Goal: Task Accomplishment & Management: Manage account settings

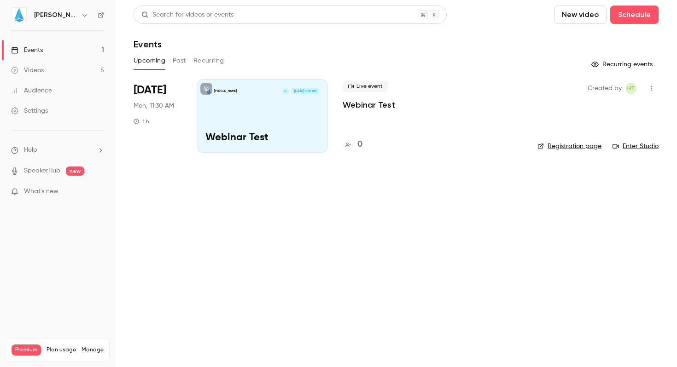
click at [649, 93] on button "button" at bounding box center [651, 88] width 15 height 15
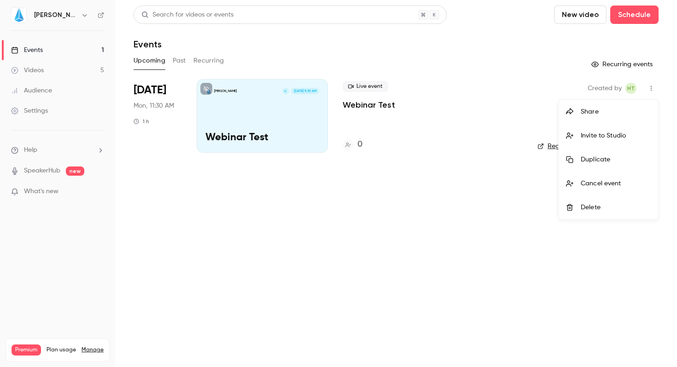
click at [589, 208] on div "Delete" at bounding box center [616, 207] width 70 height 9
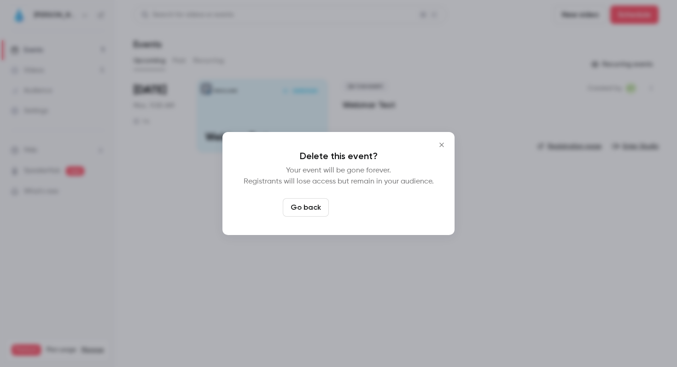
click at [355, 205] on button "Delete event" at bounding box center [363, 207] width 62 height 18
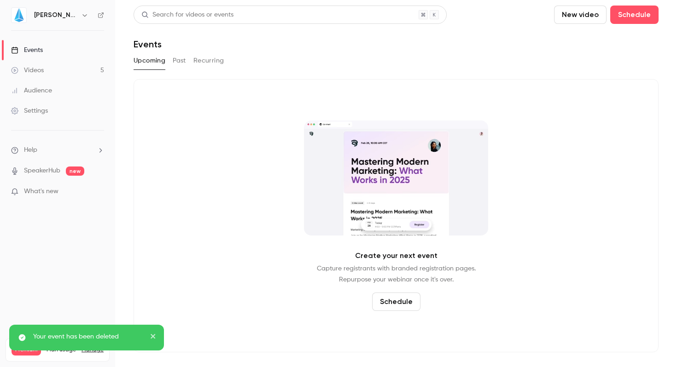
click at [24, 109] on div "Settings" at bounding box center [29, 110] width 37 height 9
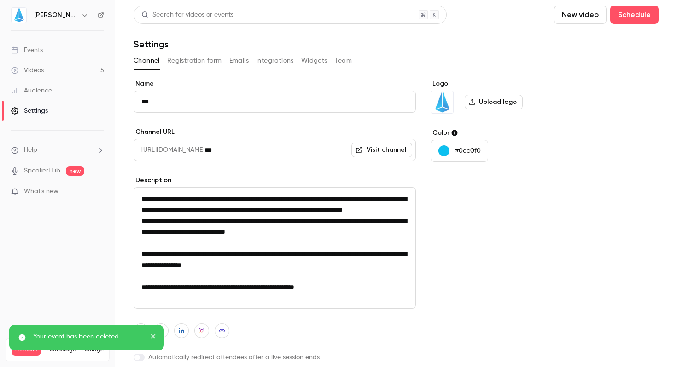
click at [237, 55] on button "Emails" at bounding box center [238, 60] width 19 height 15
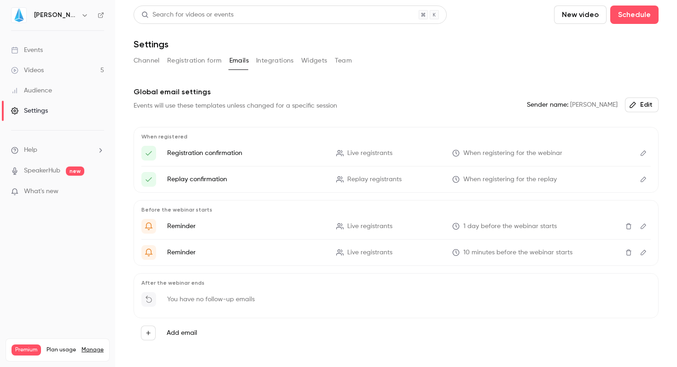
click at [151, 334] on button "Add email" at bounding box center [148, 333] width 15 height 15
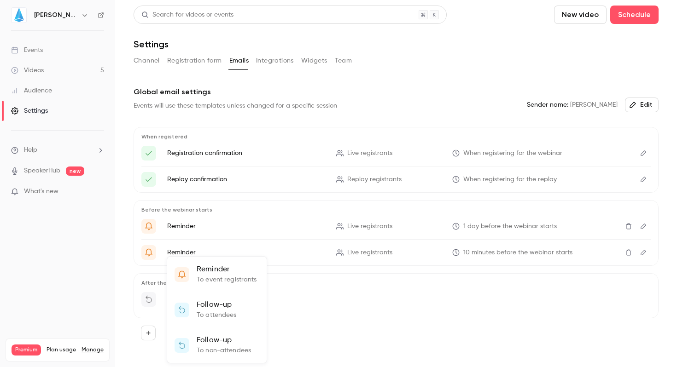
click at [199, 308] on p "Follow-up" at bounding box center [217, 305] width 40 height 11
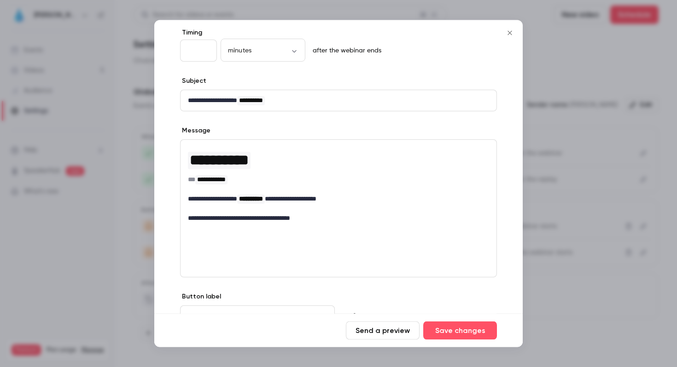
scroll to position [43, 0]
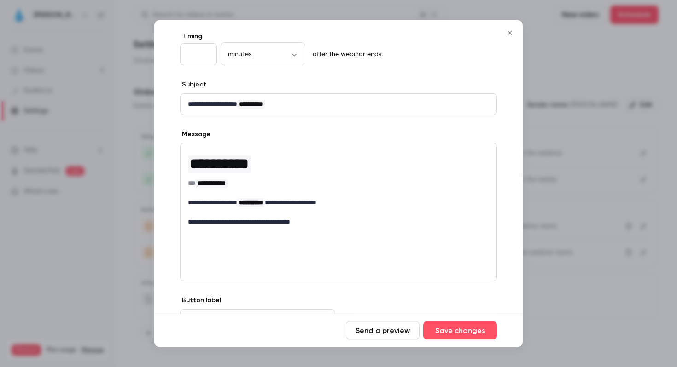
click at [511, 32] on icon "Close" at bounding box center [509, 32] width 11 height 7
